Goal: Task Accomplishment & Management: Manage account settings

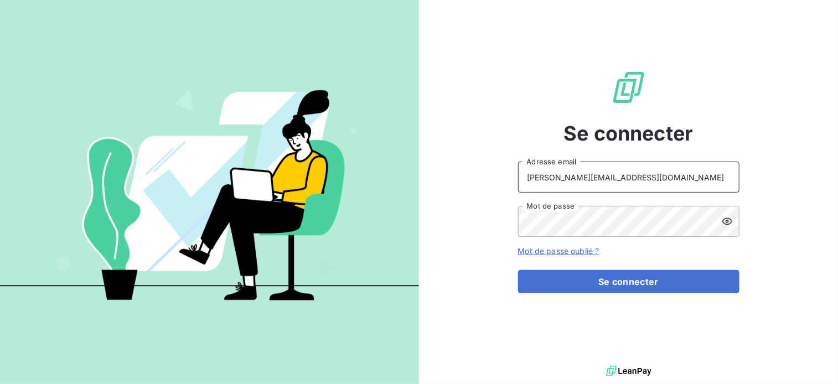
click at [630, 178] on input "[PERSON_NAME][EMAIL_ADDRESS][DOMAIN_NAME]" at bounding box center [628, 177] width 221 height 31
type input "[EMAIL_ADDRESS][DOMAIN_NAME]"
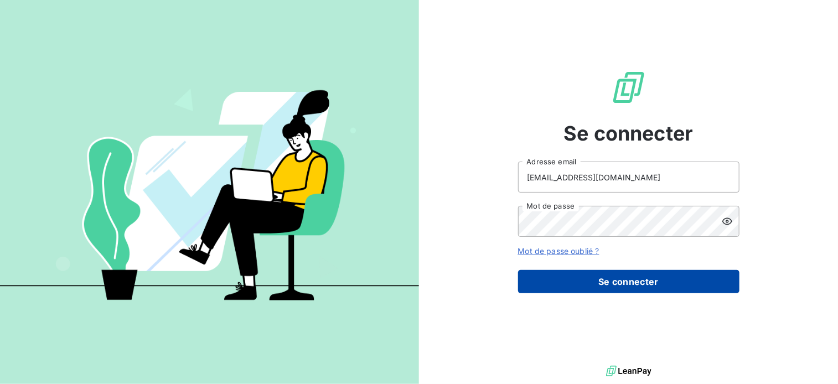
click at [584, 277] on button "Se connecter" at bounding box center [628, 281] width 221 height 23
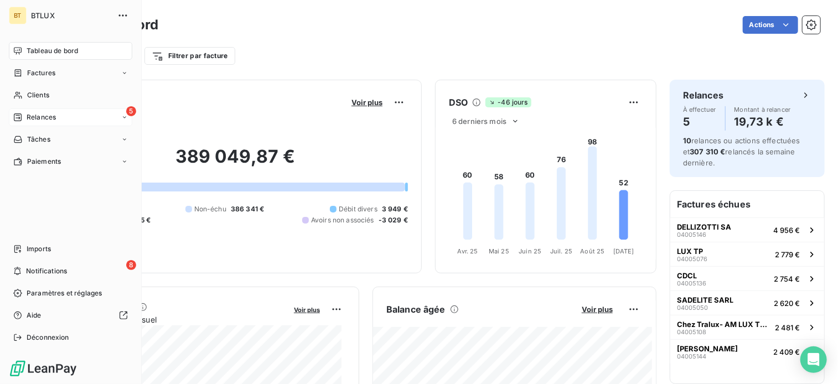
click at [32, 116] on span "Relances" at bounding box center [41, 117] width 29 height 10
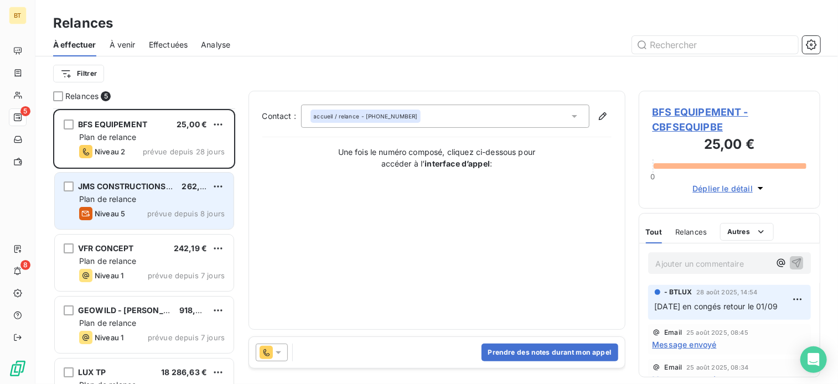
scroll to position [34, 0]
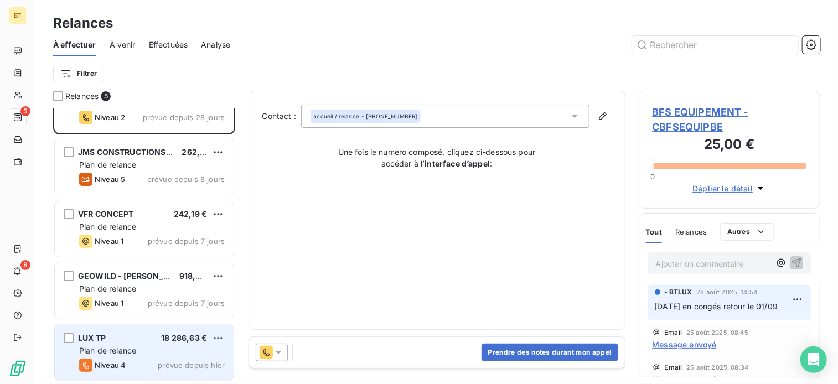
click at [140, 352] on div "Plan de relance" at bounding box center [152, 350] width 146 height 11
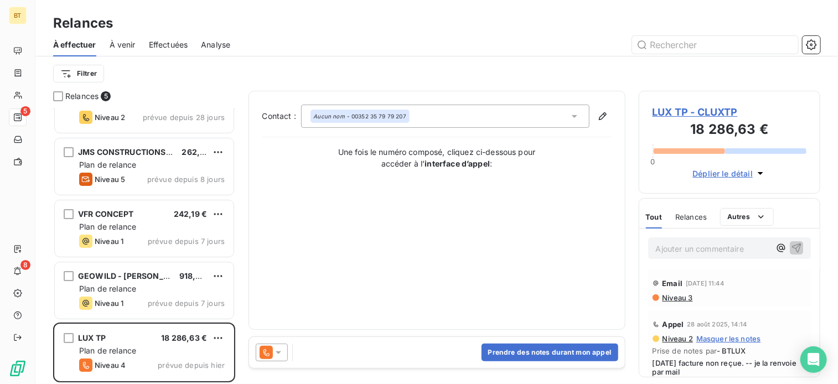
click at [695, 114] on span "LUX TP - CLUXTP" at bounding box center [730, 112] width 154 height 15
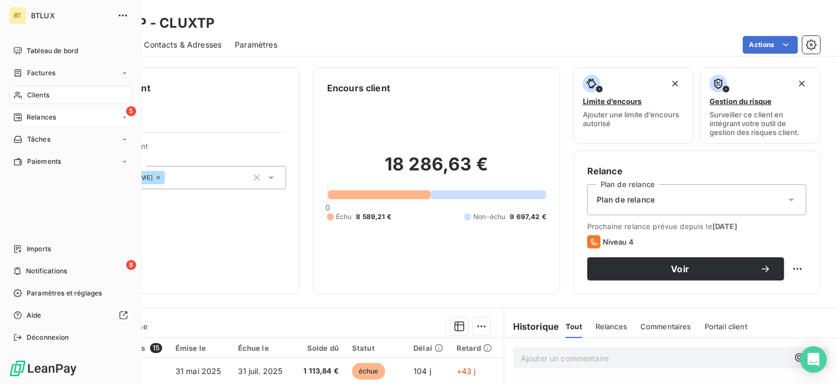
click at [37, 118] on span "Relances" at bounding box center [41, 117] width 29 height 10
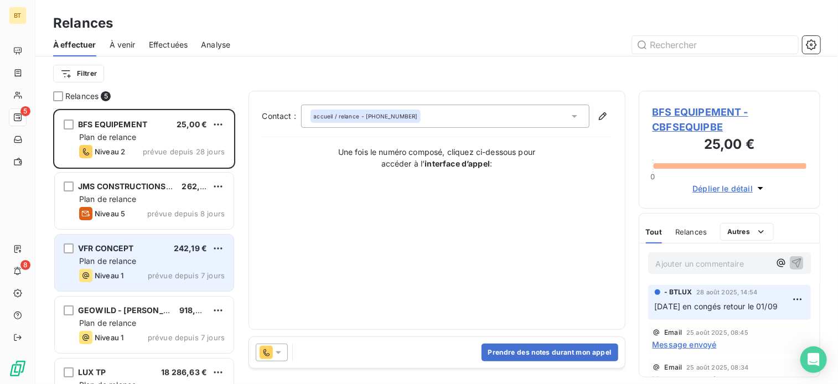
scroll to position [34, 0]
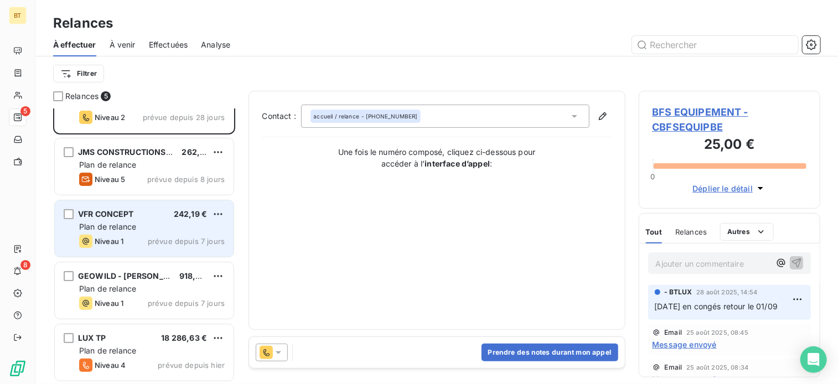
click at [141, 226] on div "Plan de relance" at bounding box center [152, 226] width 146 height 11
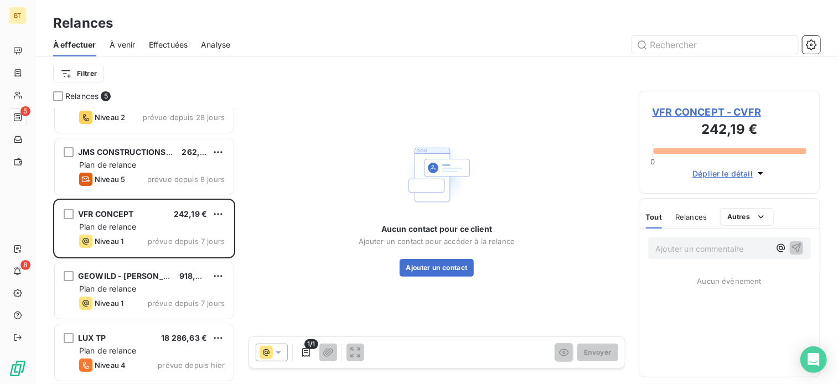
click at [656, 113] on span "VFR CONCEPT - CVFR" at bounding box center [730, 112] width 154 height 15
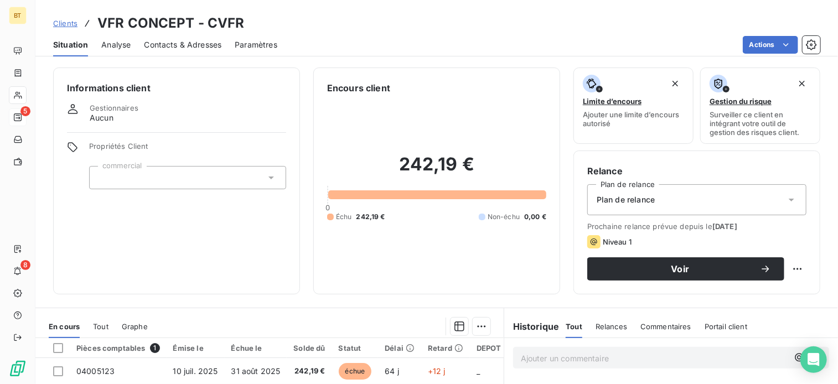
click at [158, 45] on span "Contacts & Adresses" at bounding box center [182, 44] width 77 height 11
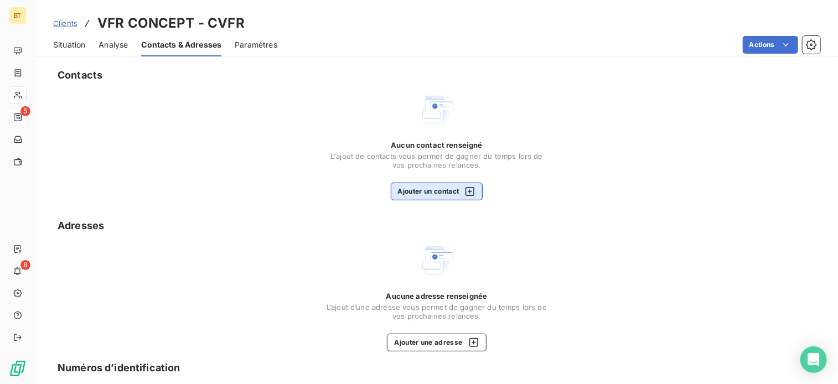
click at [426, 194] on button "Ajouter un contact" at bounding box center [437, 192] width 92 height 18
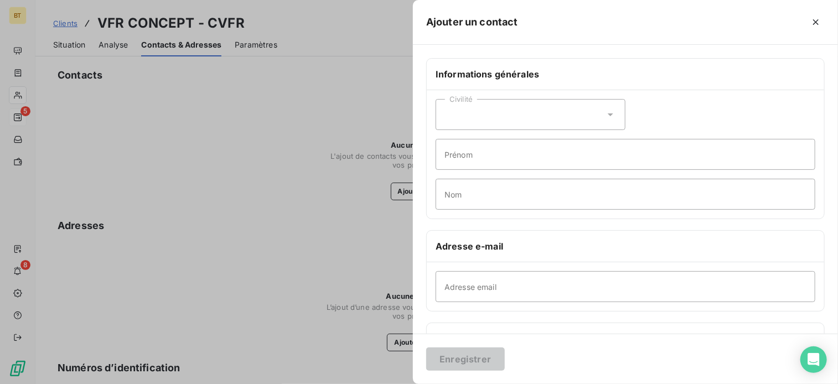
click at [469, 112] on div "Civilité" at bounding box center [531, 114] width 190 height 31
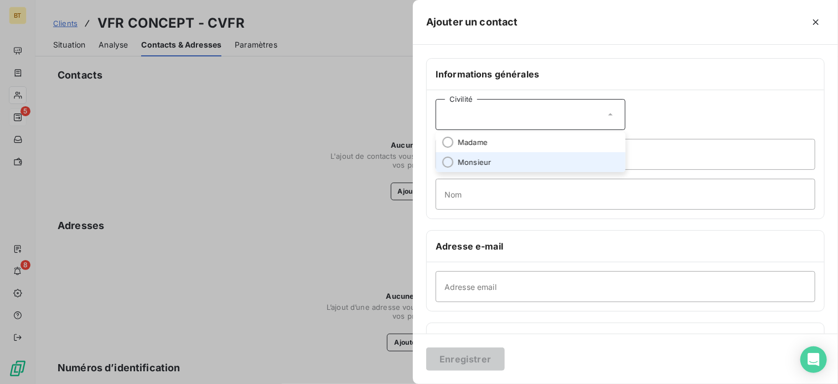
click at [475, 157] on span "Monsieur" at bounding box center [474, 162] width 33 height 11
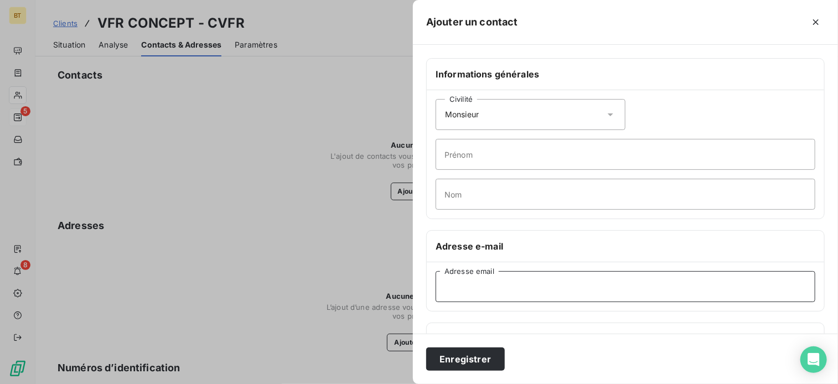
click at [491, 297] on input "Adresse email" at bounding box center [626, 286] width 380 height 31
paste input "[PERSON_NAME][EMAIL_ADDRESS][DOMAIN_NAME]"
type input "[PERSON_NAME][EMAIL_ADDRESS][DOMAIN_NAME]"
click at [500, 149] on input "Prénom" at bounding box center [626, 154] width 380 height 31
drag, startPoint x: 523, startPoint y: 169, endPoint x: 516, endPoint y: 162, distance: 10.2
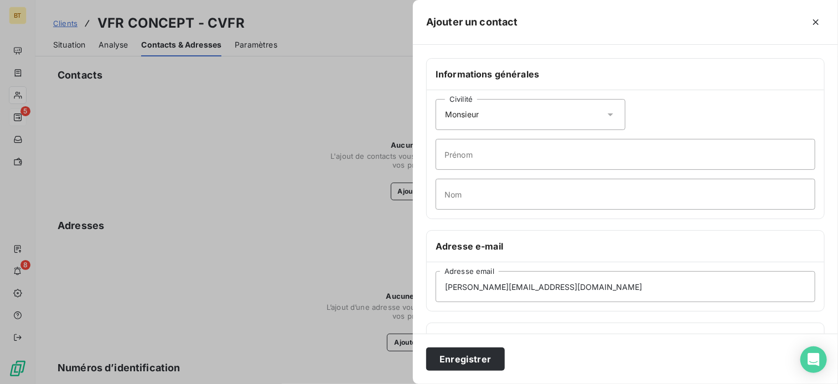
click at [523, 169] on div "Civilité Monsieur [PERSON_NAME] Nom" at bounding box center [625, 154] width 397 height 128
click at [512, 158] on input "Prénom" at bounding box center [626, 154] width 380 height 31
type input "r"
type input "[PERSON_NAME]"
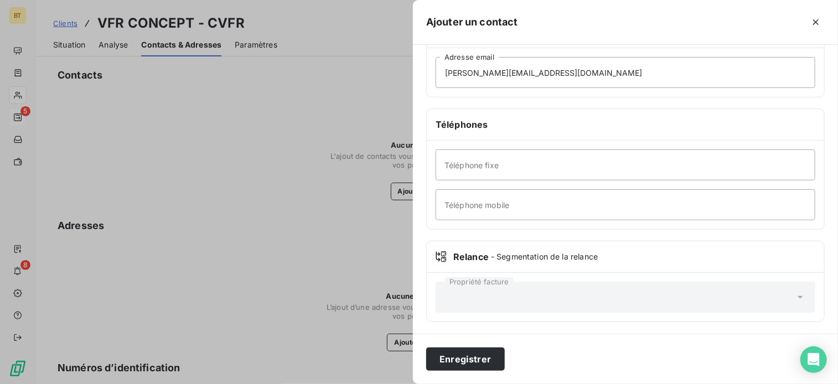
type input "BALL"
click at [507, 160] on input "Téléphone fixe" at bounding box center [626, 164] width 380 height 31
type input "00352 621 26 19 75"
click at [468, 364] on button "Enregistrer" at bounding box center [465, 359] width 79 height 23
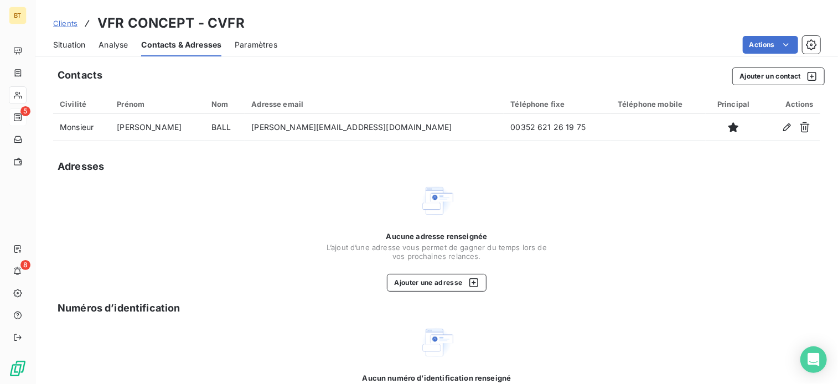
click at [60, 27] on span "Clients" at bounding box center [65, 23] width 24 height 9
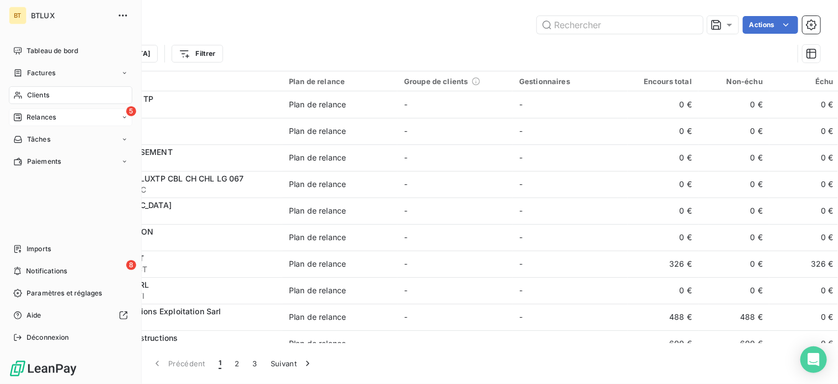
click at [35, 117] on span "Relances" at bounding box center [41, 117] width 29 height 10
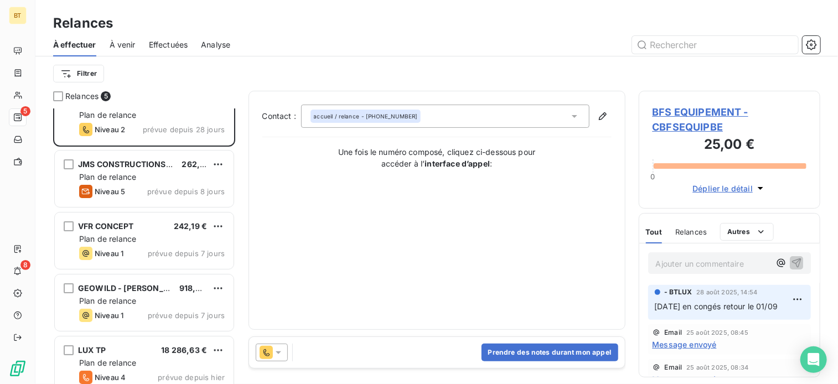
scroll to position [34, 0]
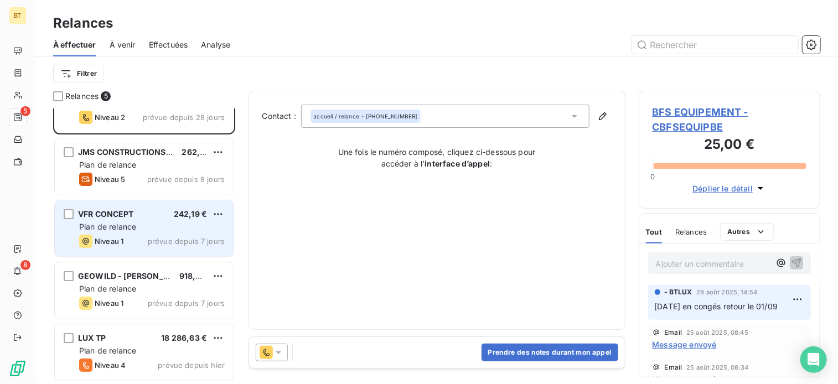
click at [127, 217] on span "VFR CONCEPT" at bounding box center [106, 213] width 56 height 9
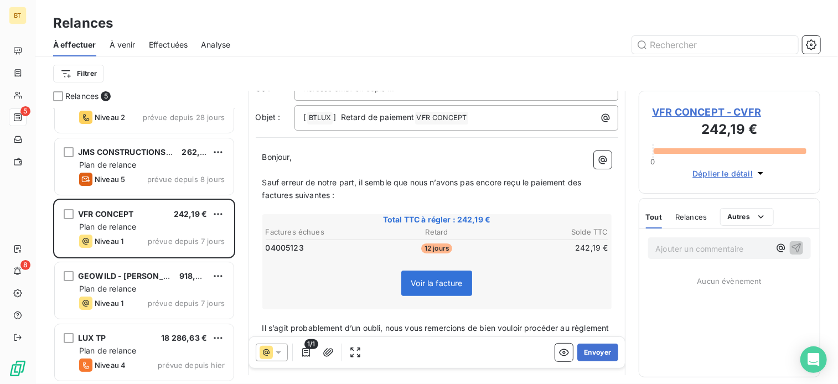
scroll to position [166, 0]
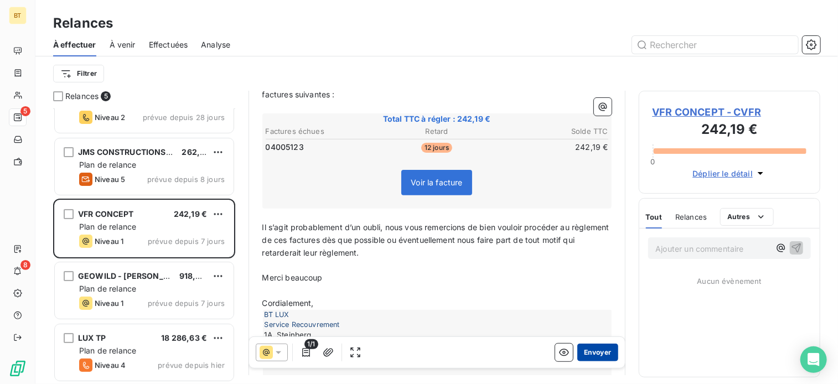
click at [589, 353] on button "Envoyer" at bounding box center [597, 353] width 40 height 18
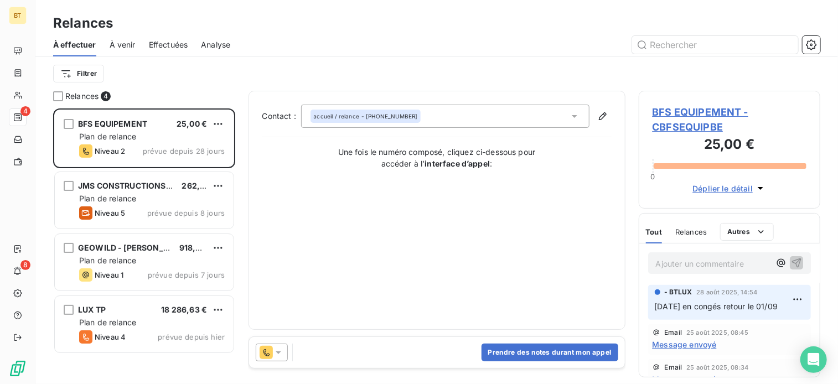
click at [675, 111] on span "BFS EQUIPEMENT - CBFSEQUIPBE" at bounding box center [730, 120] width 154 height 30
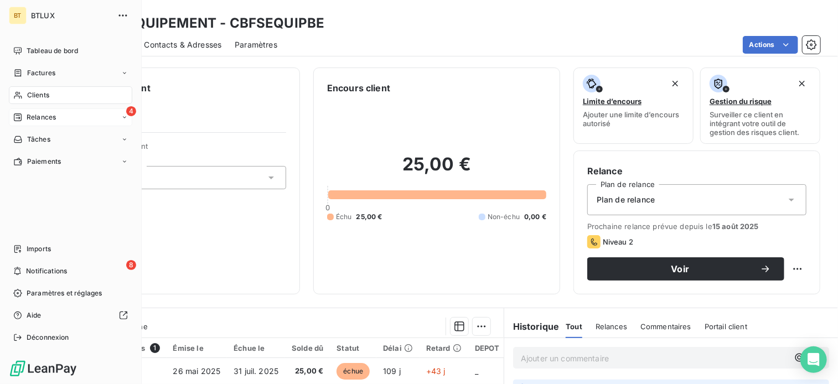
click at [19, 117] on icon at bounding box center [18, 117] width 8 height 8
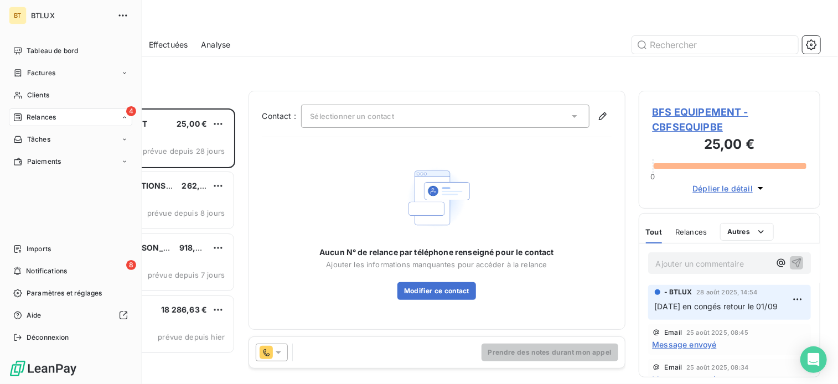
scroll to position [267, 173]
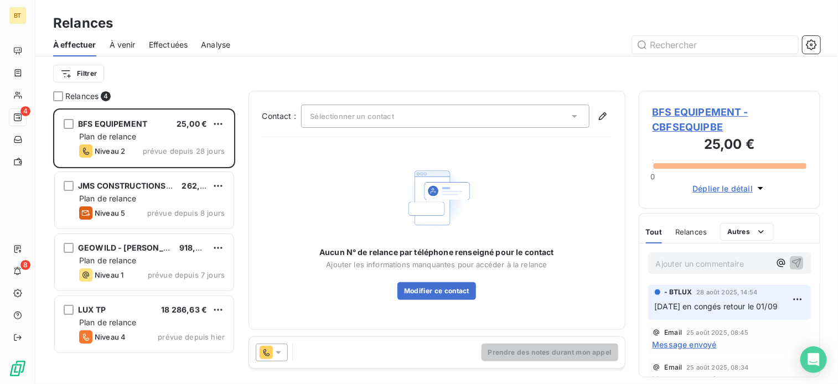
click at [315, 161] on div "Aucun N° de relance par téléphone renseigné pour le contact Ajouter les informa…" at bounding box center [436, 231] width 349 height 170
